Goal: Information Seeking & Learning: Check status

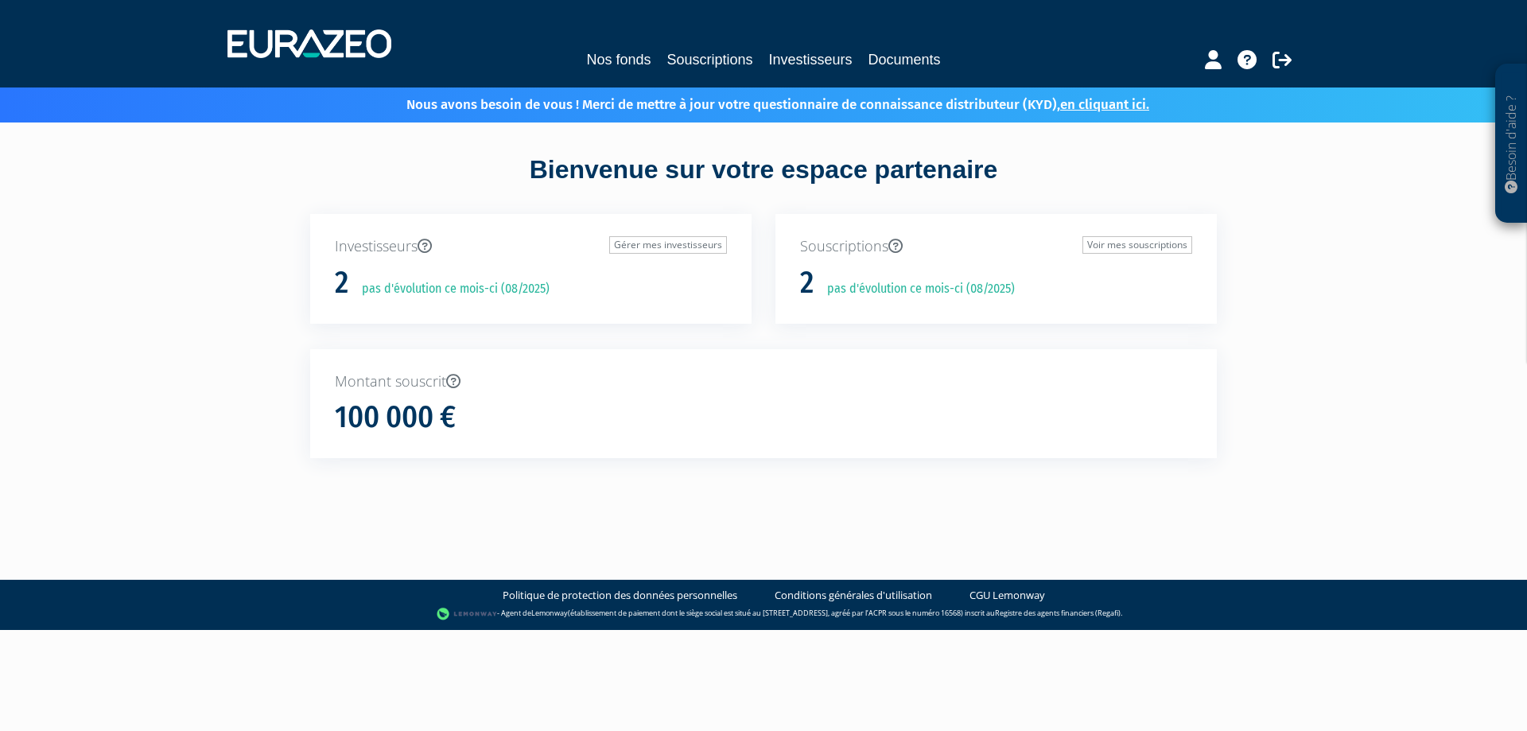
click at [922, 359] on div "Montant souscrit 100 000 €" at bounding box center [763, 404] width 906 height 110
click at [663, 246] on link "Gérer mes investisseurs" at bounding box center [668, 244] width 118 height 17
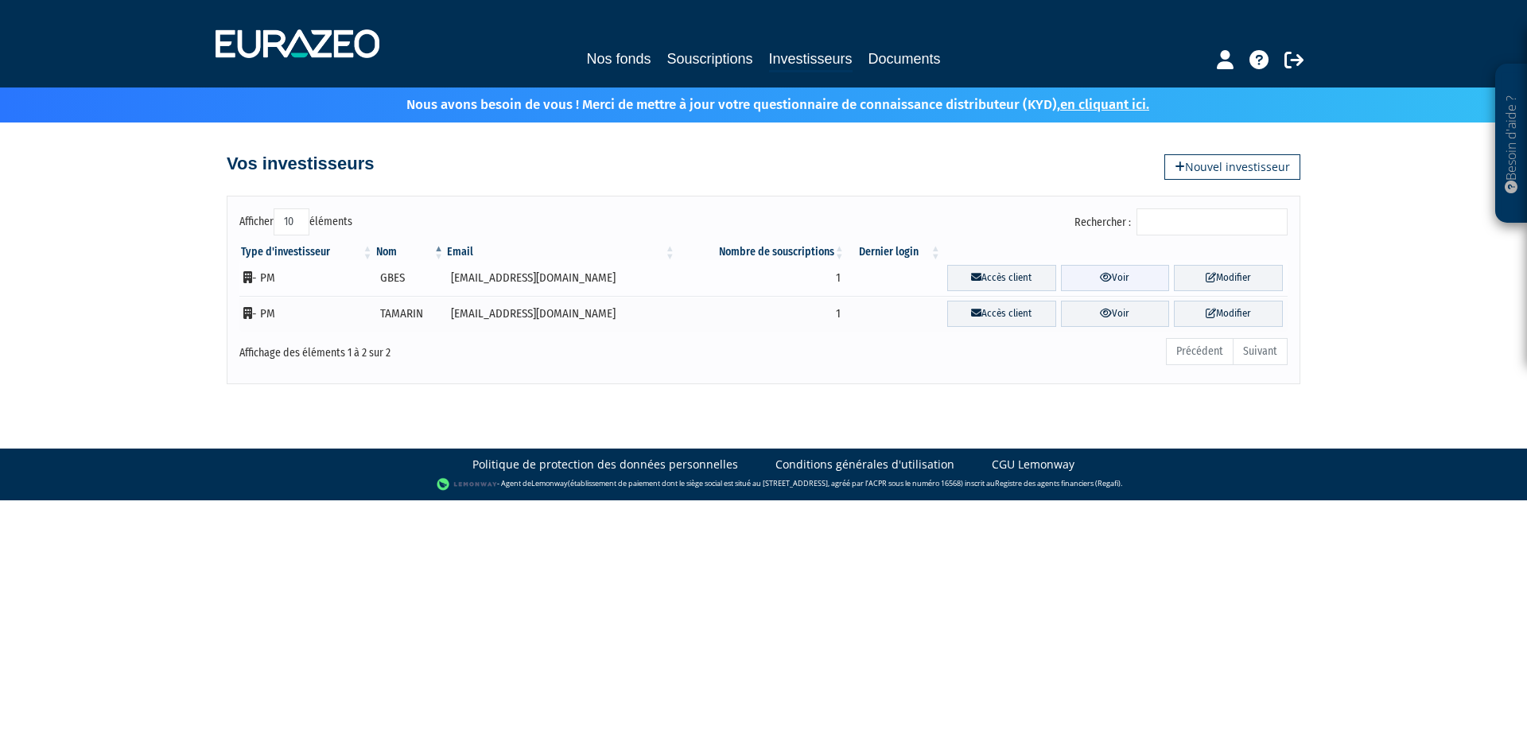
click at [1097, 276] on link "Voir" at bounding box center [1115, 278] width 109 height 26
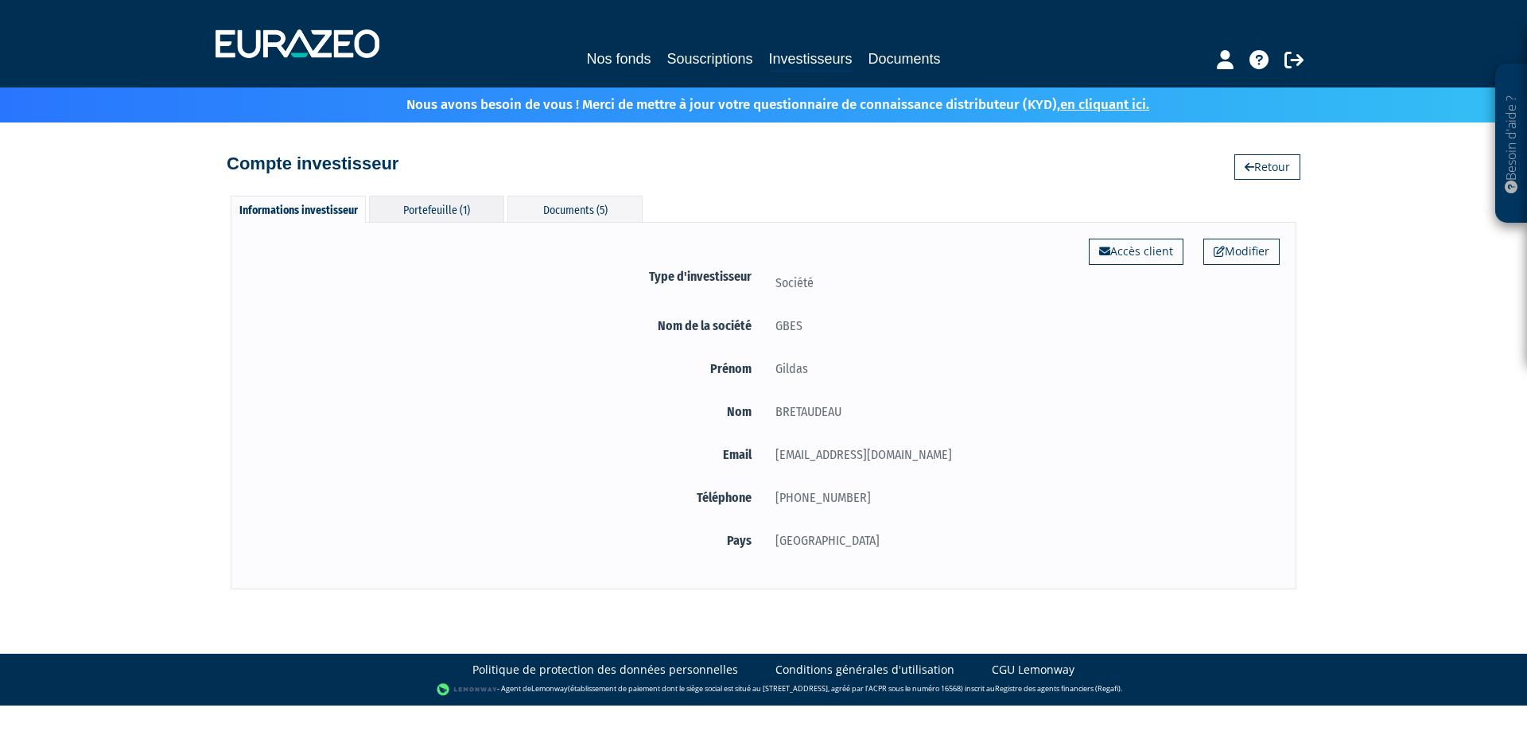
click at [429, 204] on div "Portefeuille (1)" at bounding box center [436, 209] width 135 height 26
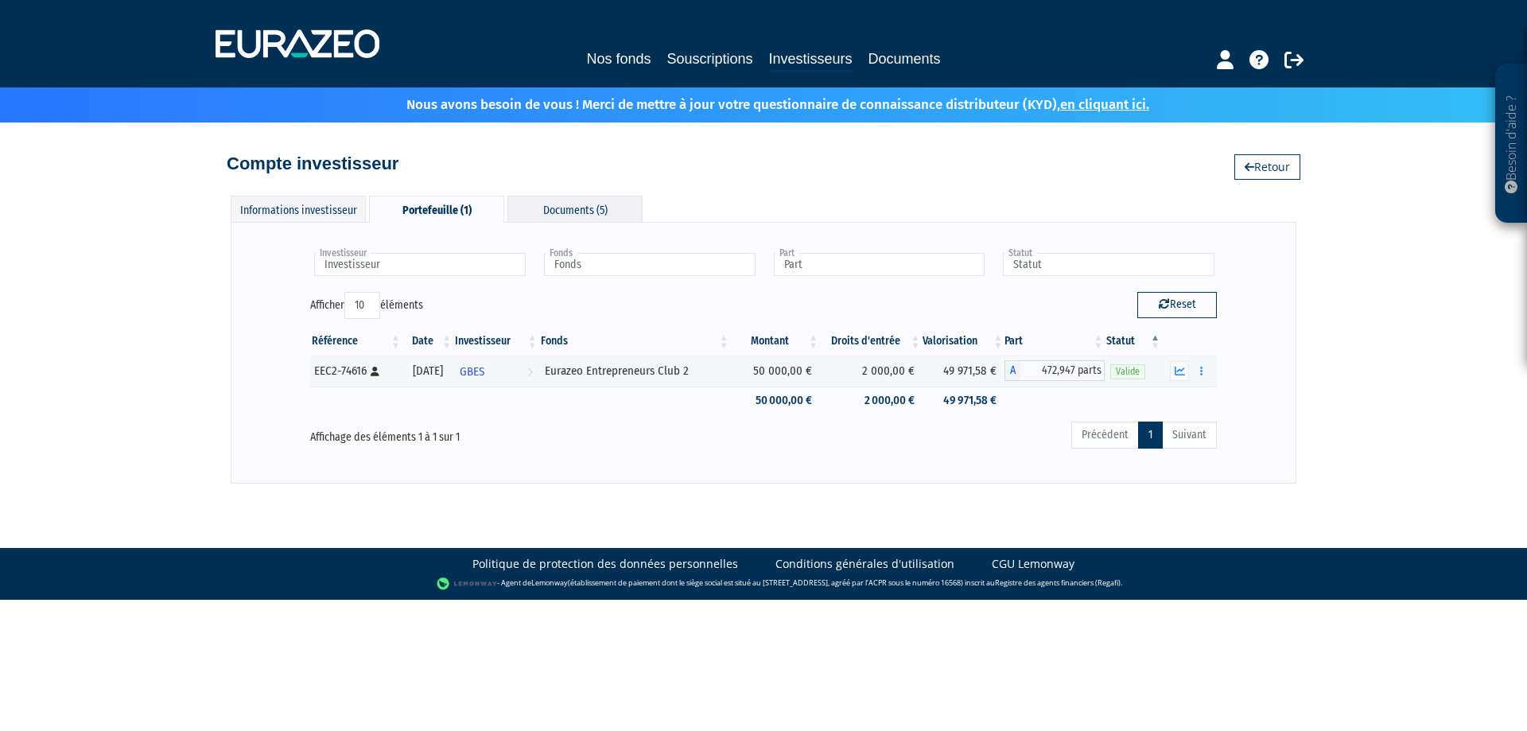
click at [563, 202] on div "Documents (5)" at bounding box center [574, 209] width 135 height 26
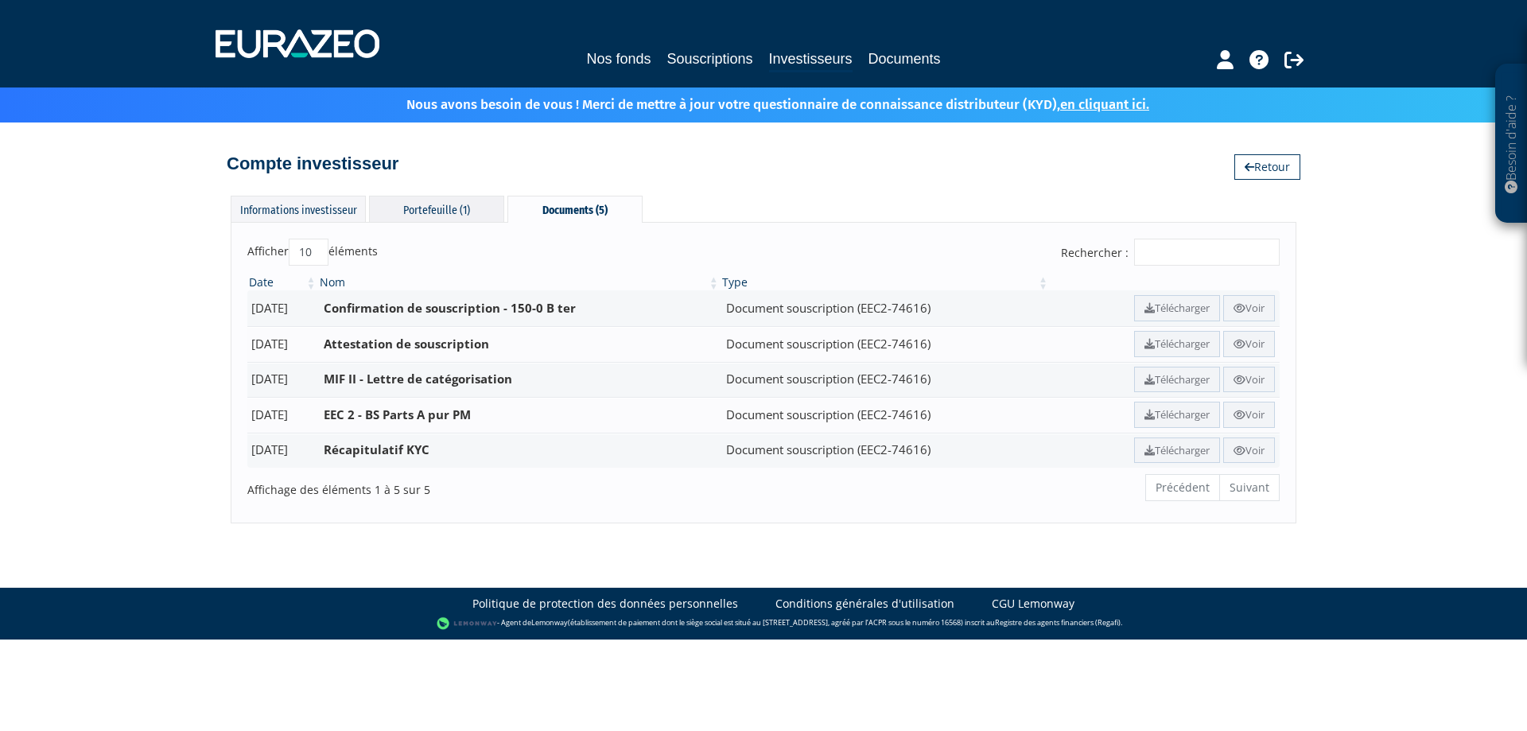
click at [455, 206] on div "Portefeuille (1)" at bounding box center [436, 209] width 135 height 26
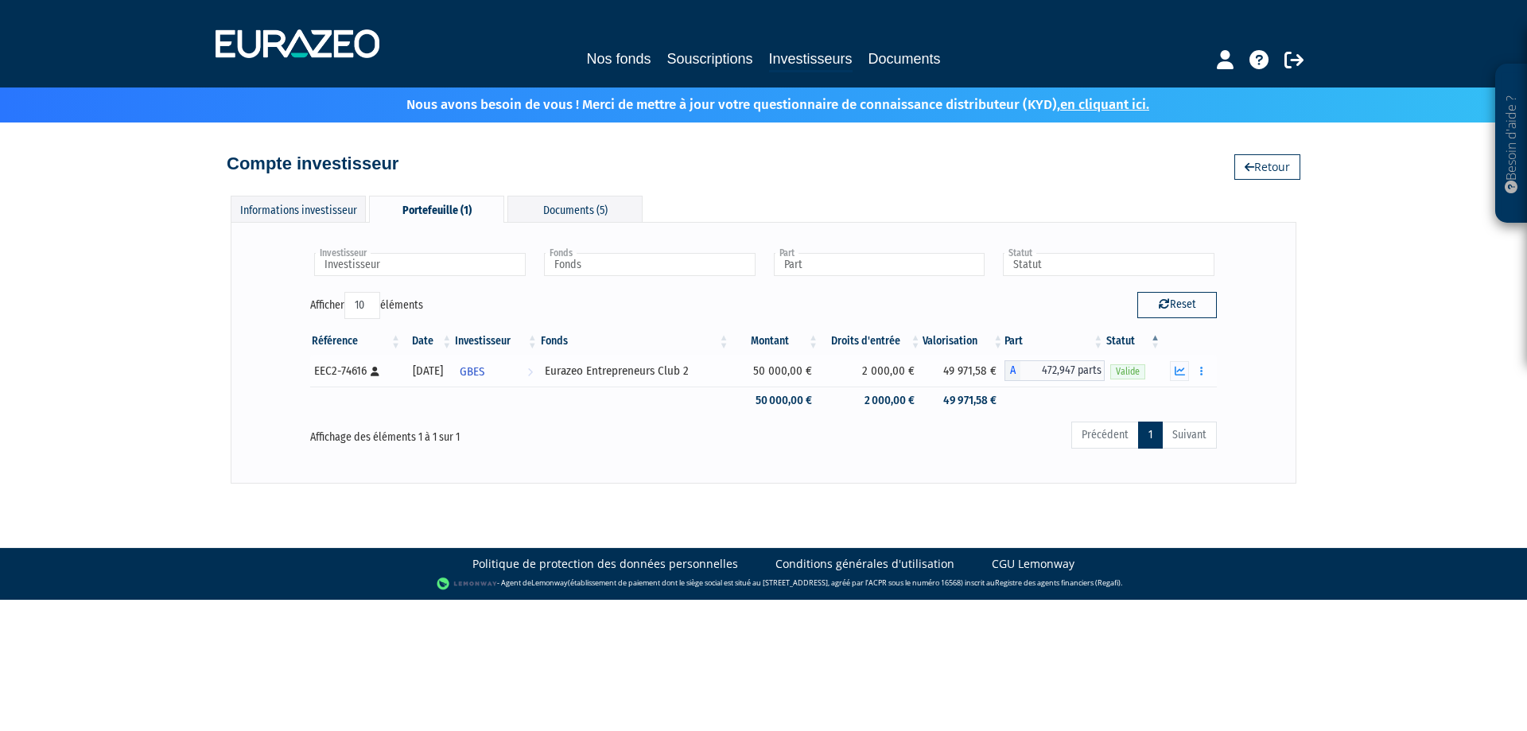
click at [1031, 375] on span "472,947 parts" at bounding box center [1062, 370] width 84 height 21
click at [1020, 371] on span "A" at bounding box center [1012, 370] width 16 height 21
click at [1205, 369] on button "button" at bounding box center [1201, 371] width 19 height 20
click at [1176, 398] on link "Documents" at bounding box center [1167, 399] width 80 height 26
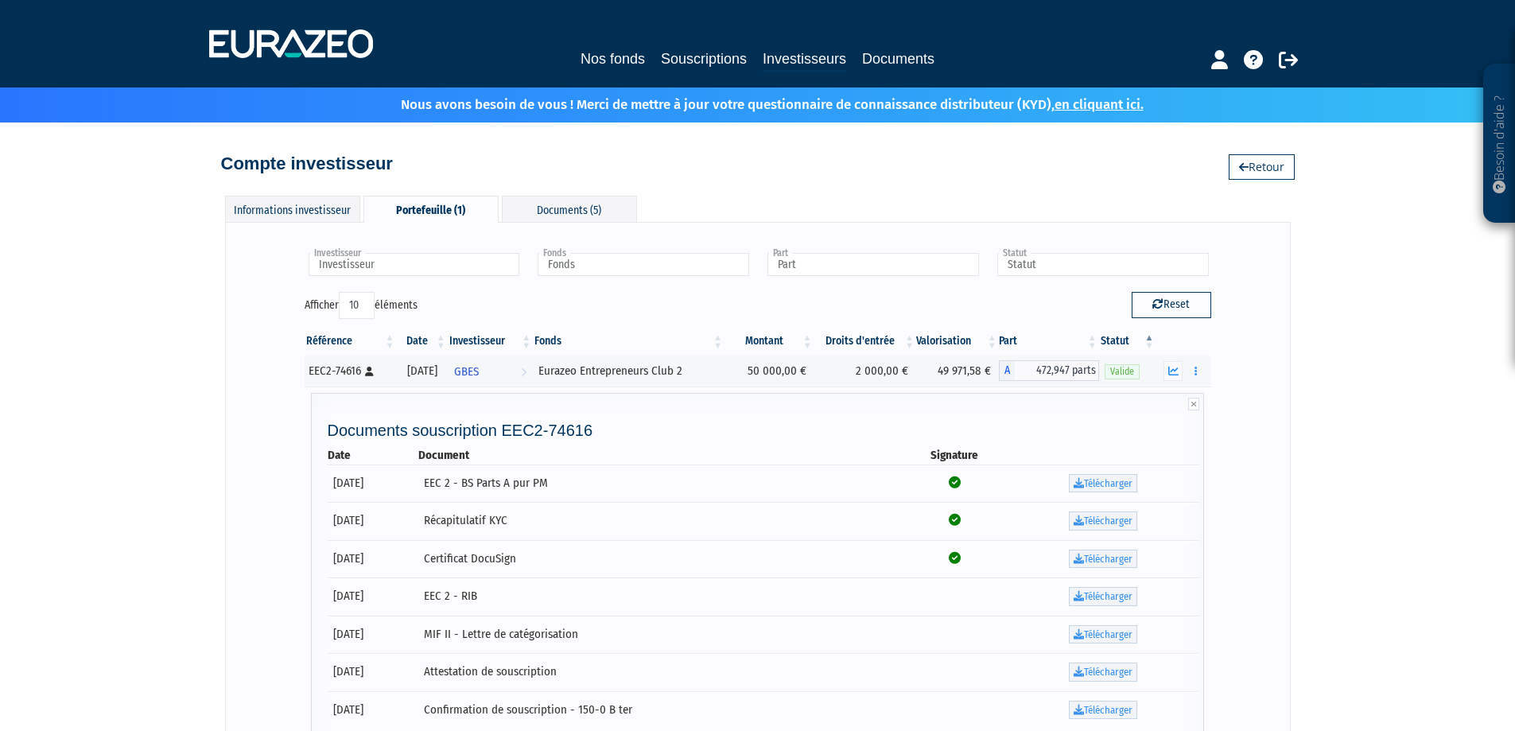
click at [456, 203] on div "Portefeuille (1)" at bounding box center [430, 209] width 135 height 27
click at [298, 204] on div "Informations investisseur" at bounding box center [292, 209] width 135 height 26
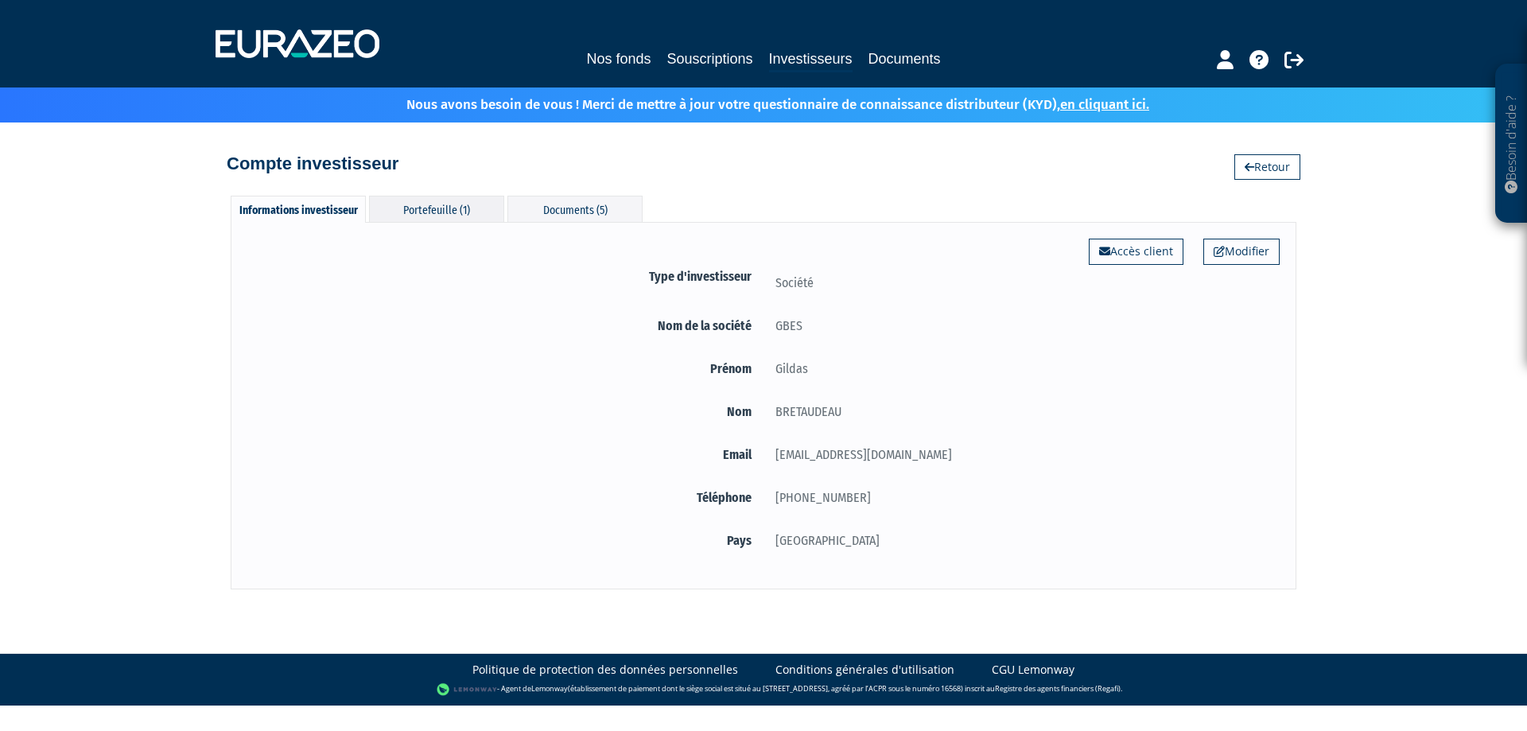
click at [462, 200] on div "Portefeuille (1)" at bounding box center [436, 209] width 135 height 26
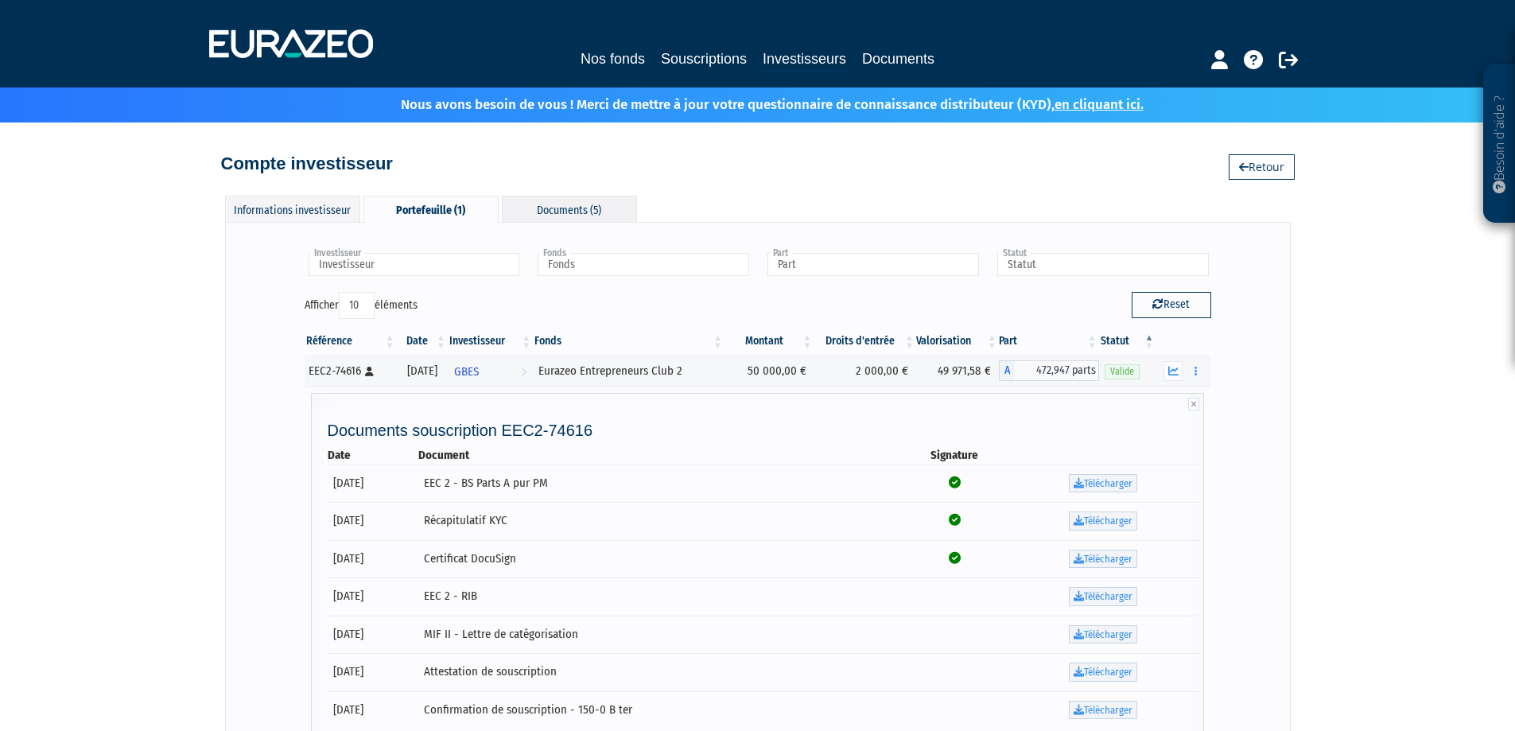
click at [567, 212] on div "Documents (5)" at bounding box center [569, 209] width 135 height 26
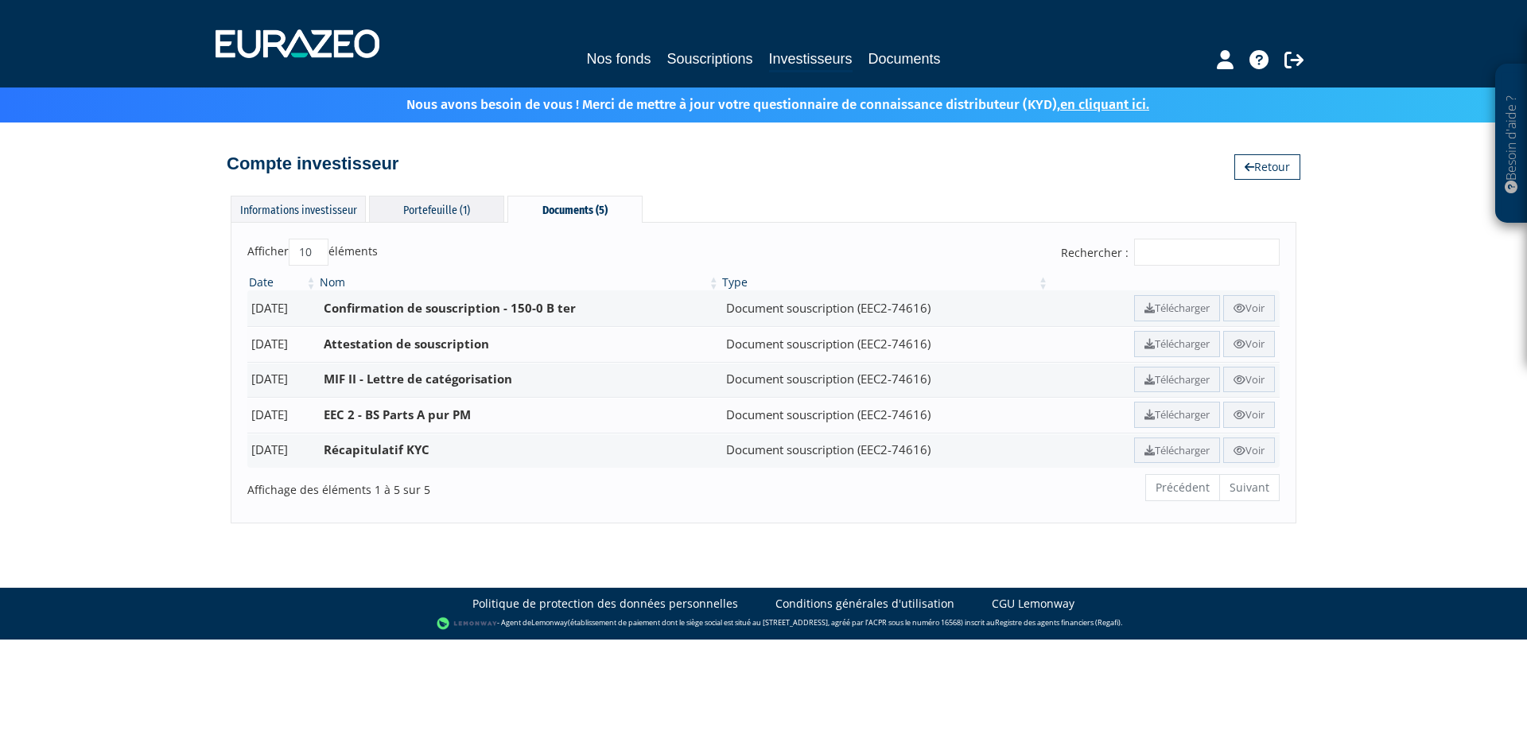
click at [427, 206] on div "Portefeuille (1)" at bounding box center [436, 209] width 135 height 26
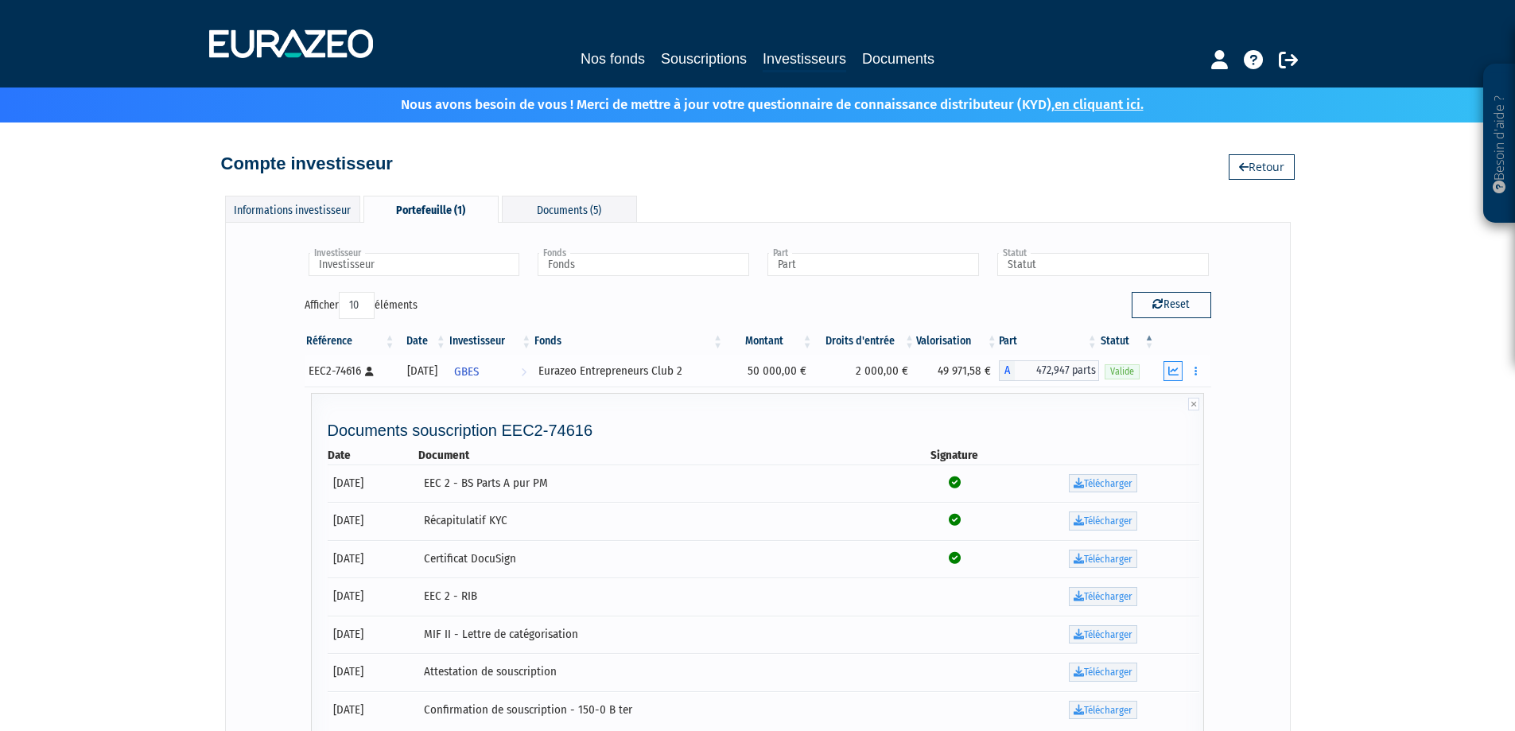
click at [1173, 367] on icon "button" at bounding box center [1173, 371] width 10 height 10
